Goal: Contribute content

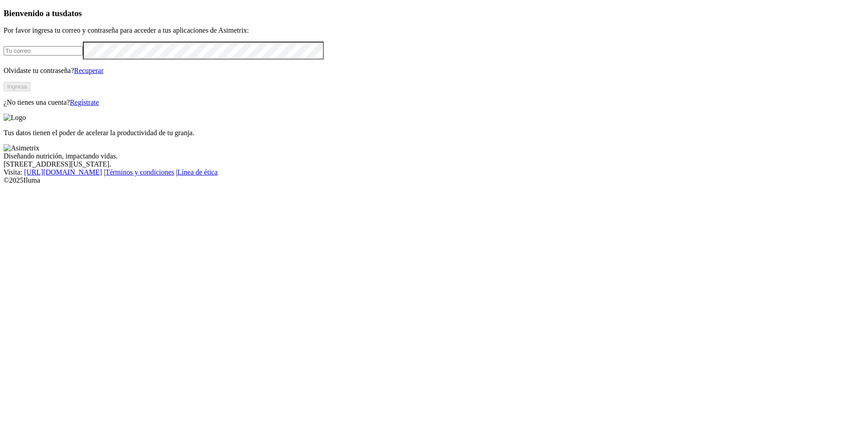
click at [82, 56] on input "email" at bounding box center [43, 50] width 79 height 9
type input "[EMAIL_ADDRESS][DOMAIN_NAME]"
click at [30, 91] on button "Ingresa" at bounding box center [17, 86] width 27 height 9
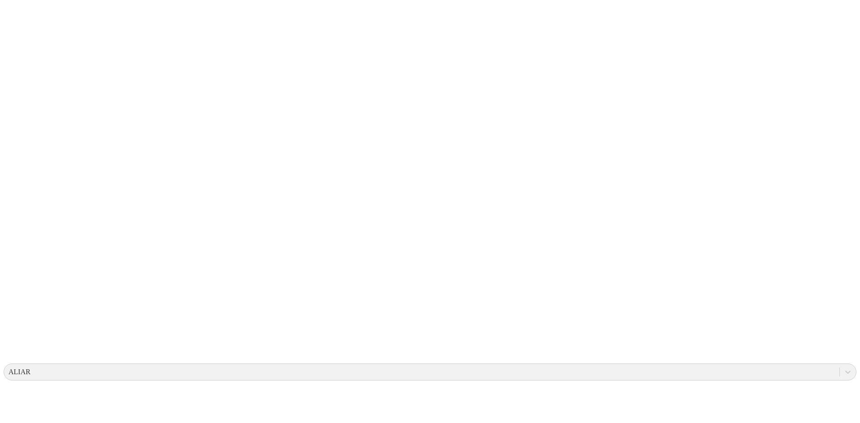
type input "Juan Sebastian Del Rio Layos"
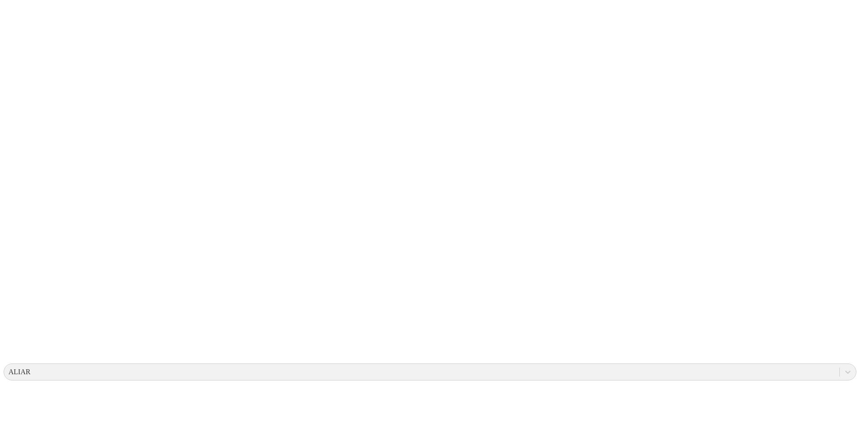
type input "Juan Sebastian Del Rio Layos"
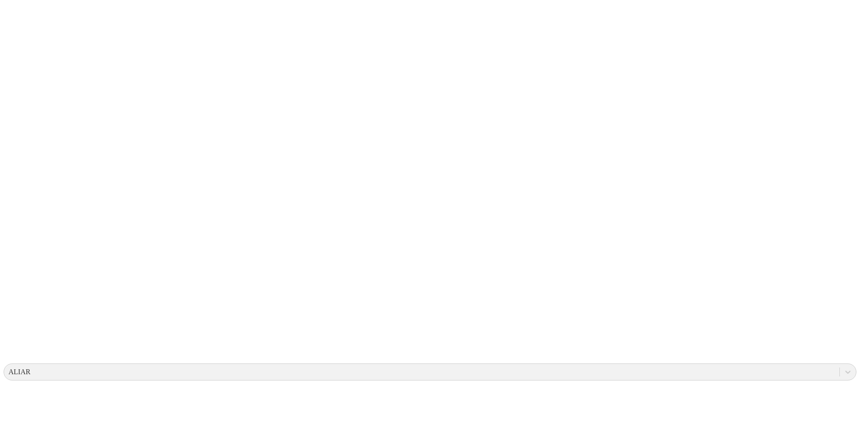
type input "Juan Sebastian Del Rio Layos"
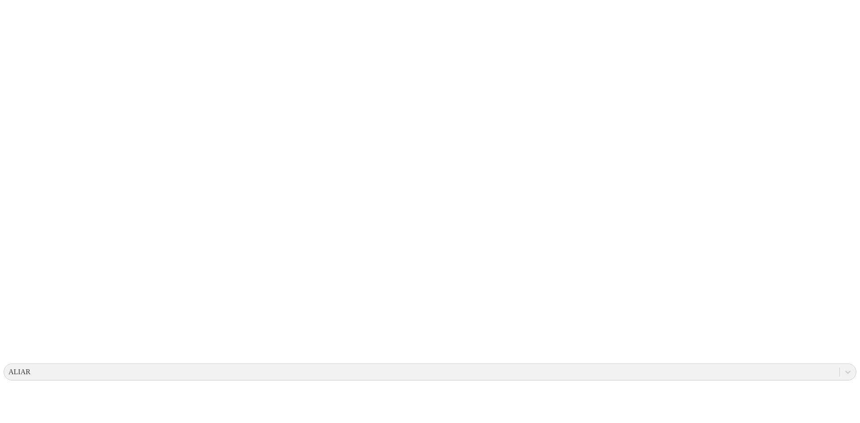
type input "Juan Sebastian Del Rio Layos"
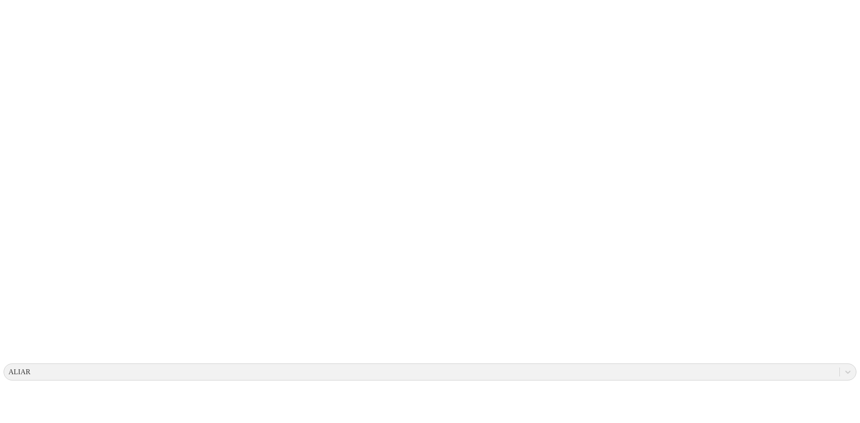
type input "Juan Sebastian Del Rio Layos"
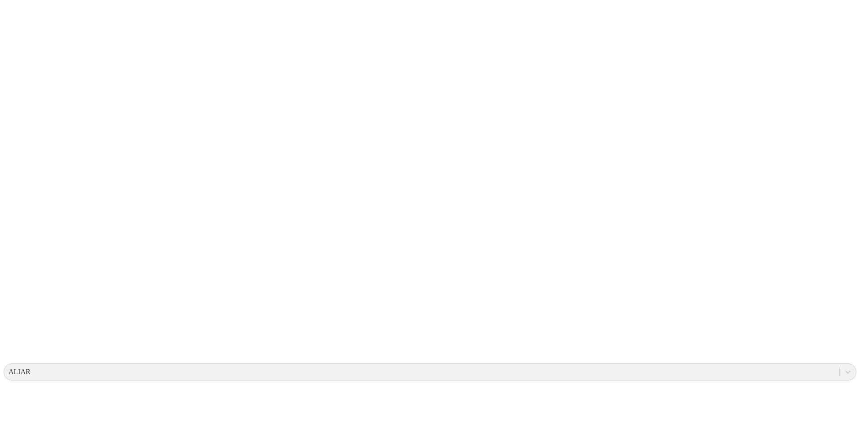
type input "Juan Sebastian Del Rio Layos"
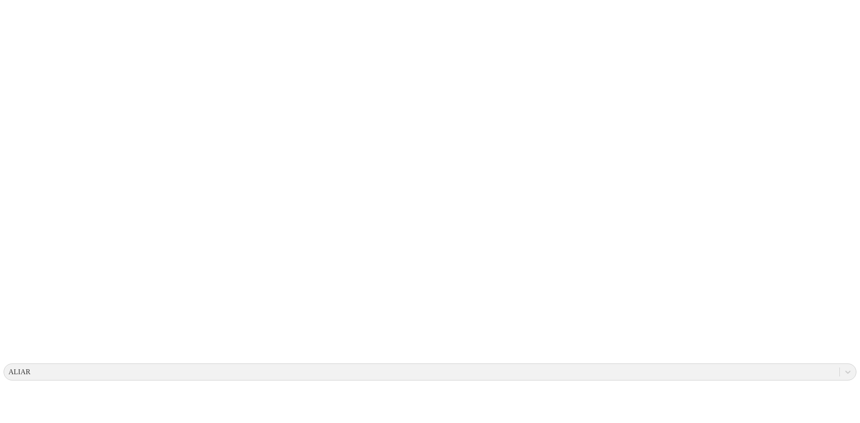
type input "Juan Sebastian Del Rio Layos"
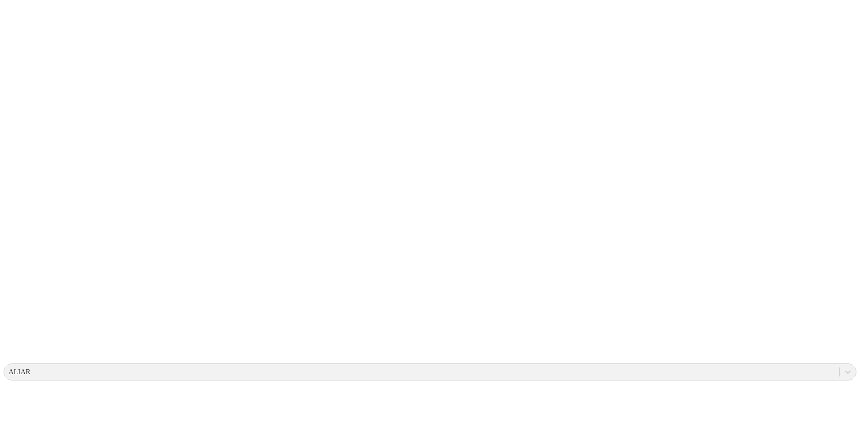
type input "Juan Sebastian Del Rio Layos"
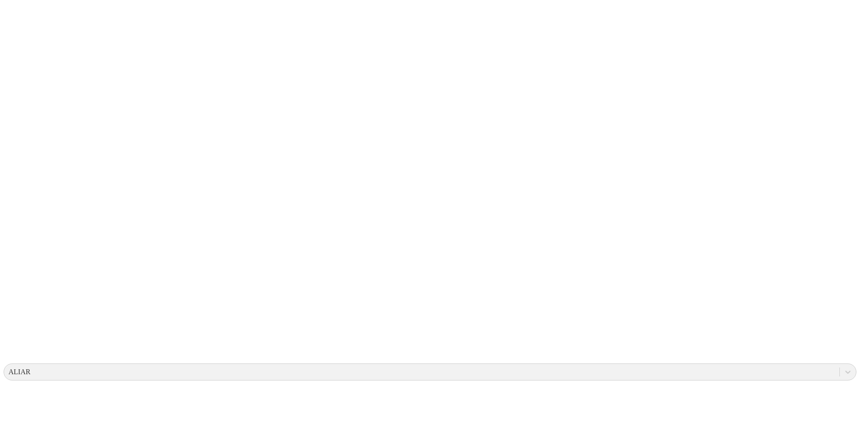
type input "Juan Sebastian Del Rio Layos"
